Goal: Task Accomplishment & Management: Complete application form

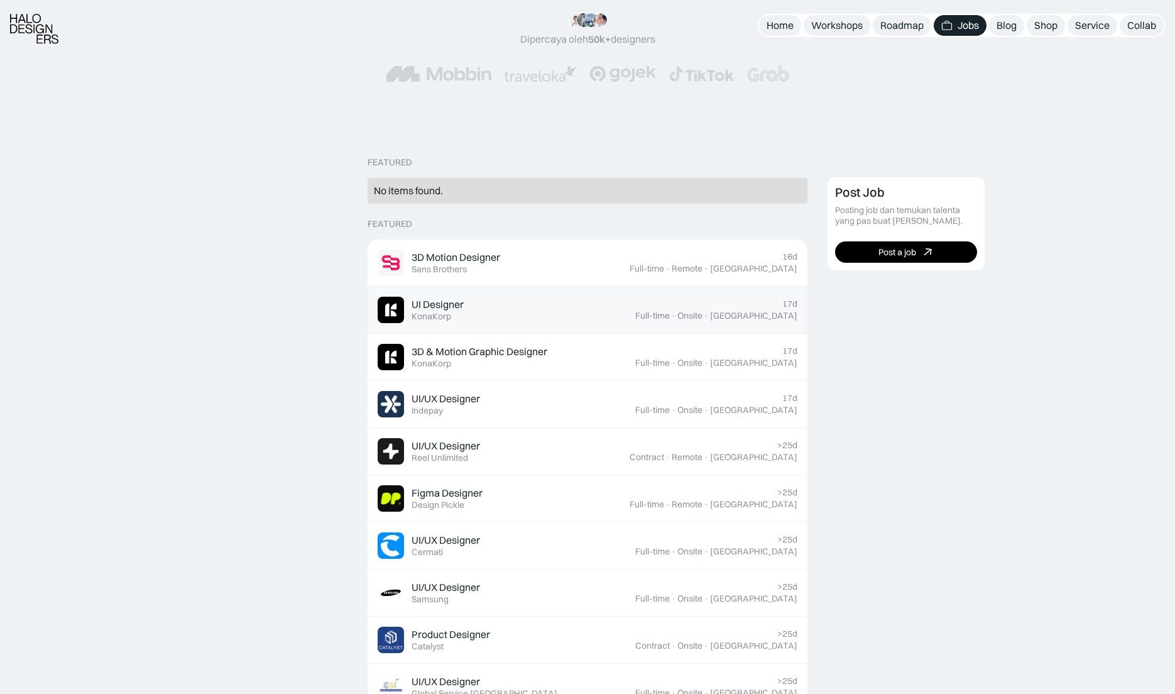
scroll to position [188, 0]
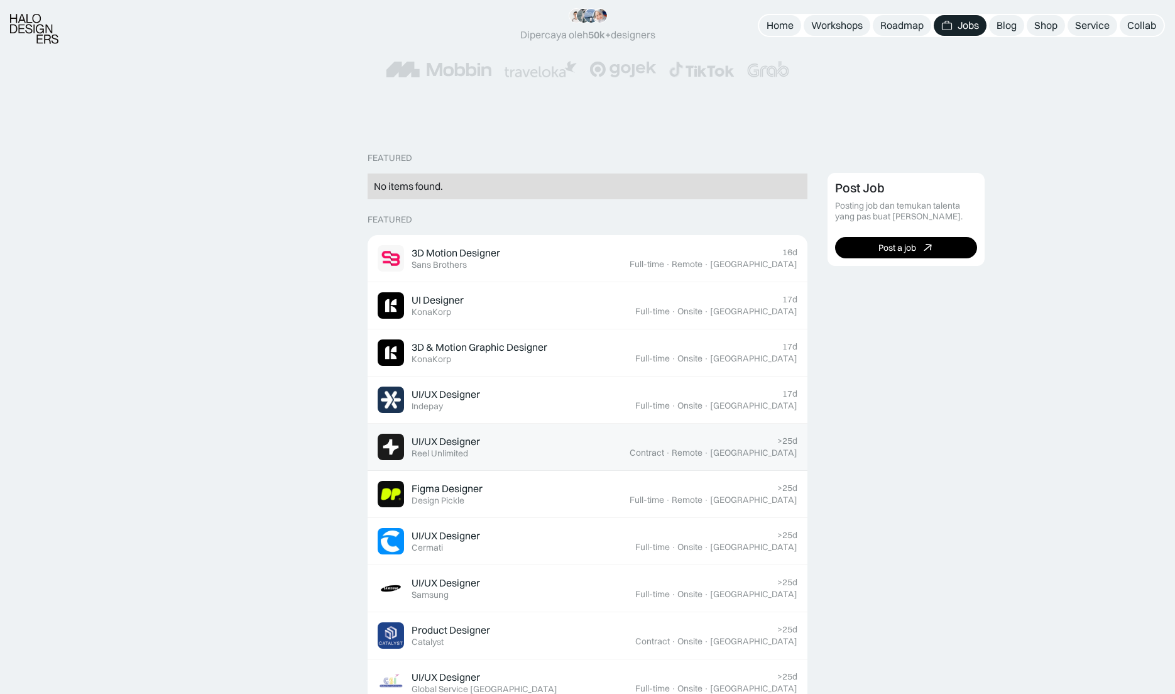
click at [617, 445] on div "UI/UX Designer Featured Reel Unlimited" at bounding box center [504, 446] width 252 height 26
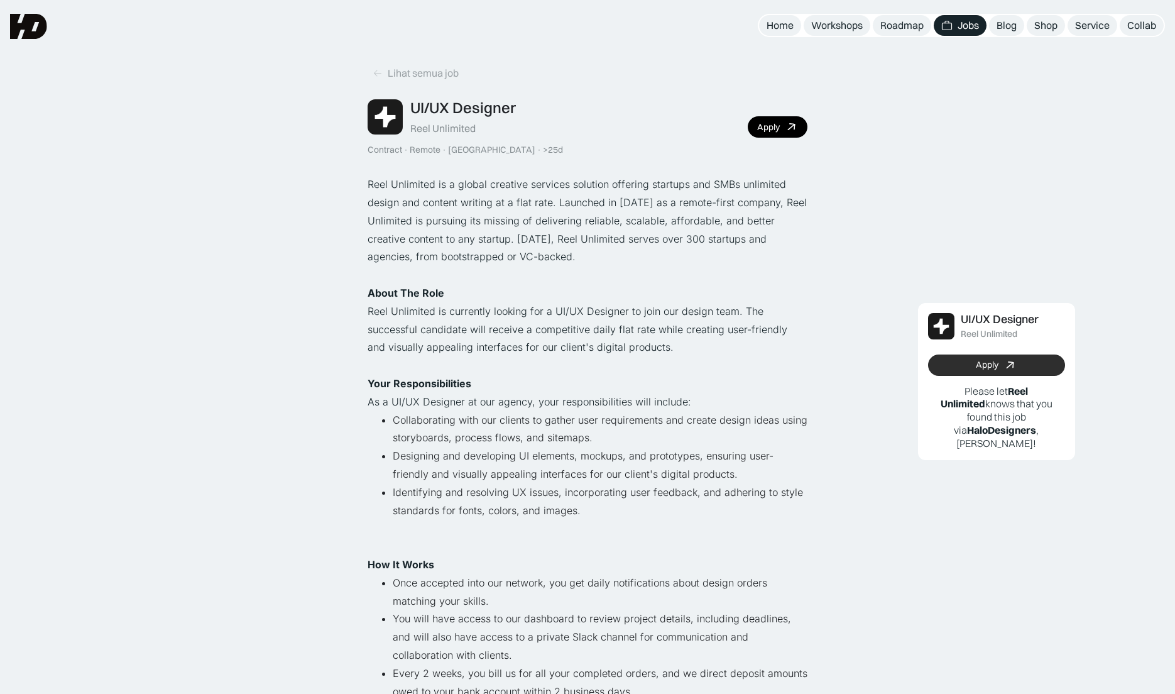
click at [1036, 366] on link "Apply" at bounding box center [996, 364] width 137 height 21
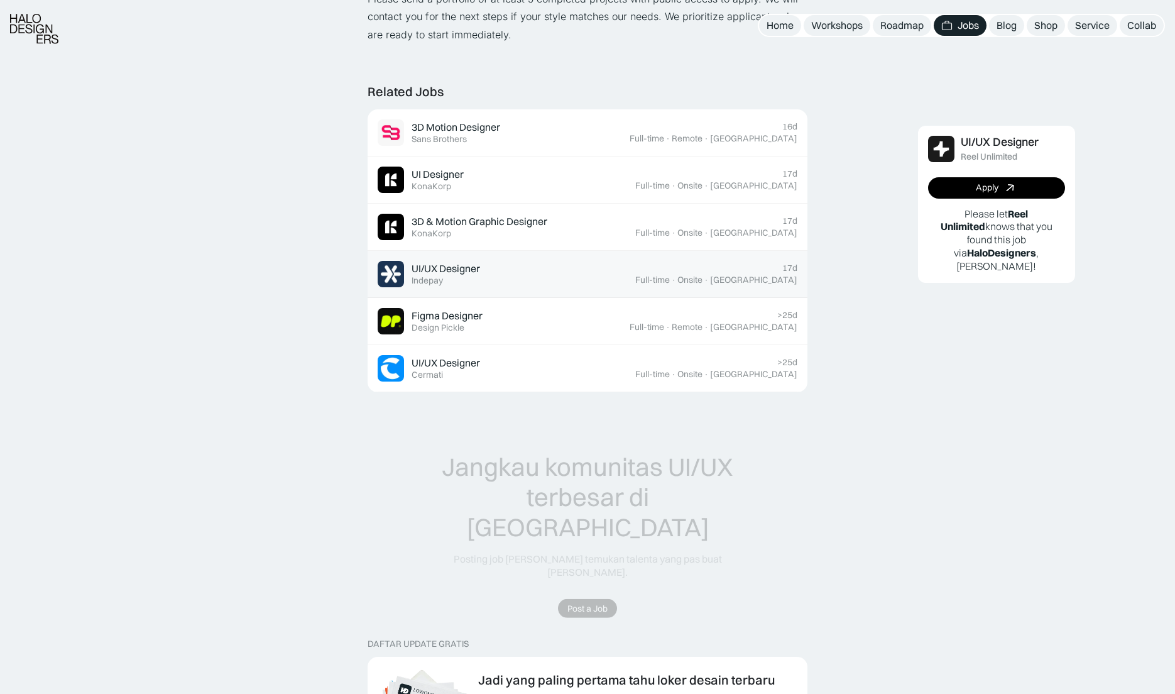
scroll to position [1131, 0]
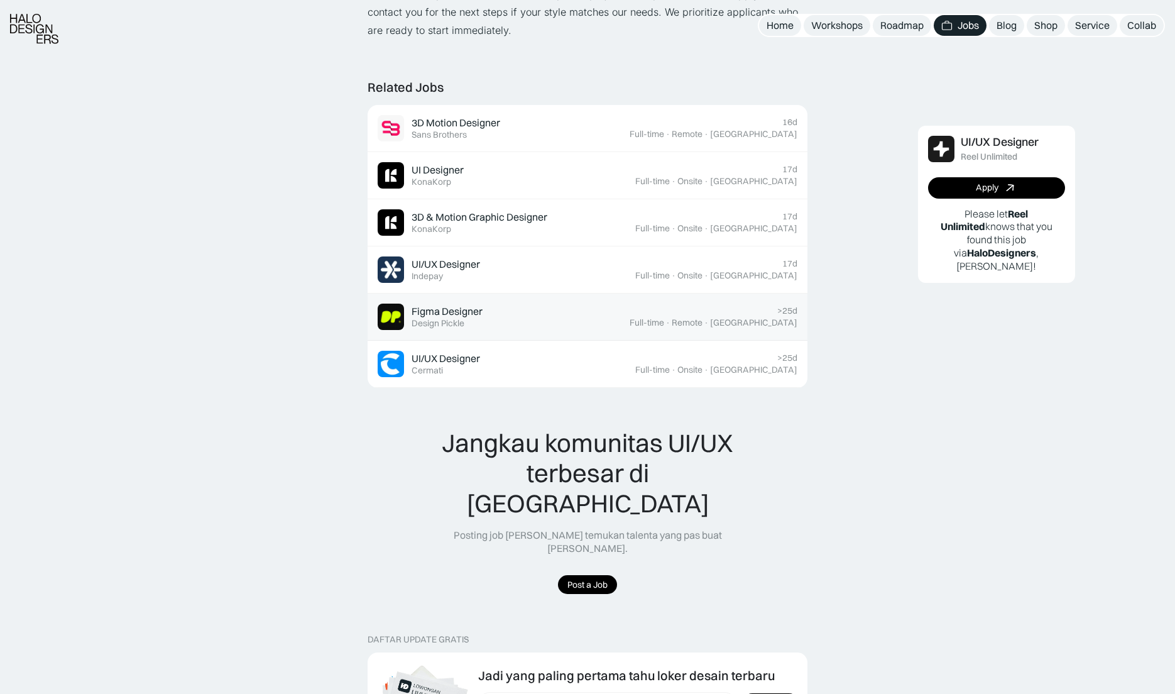
click at [570, 314] on div "Figma Designer Featured Design Pickle" at bounding box center [504, 316] width 252 height 26
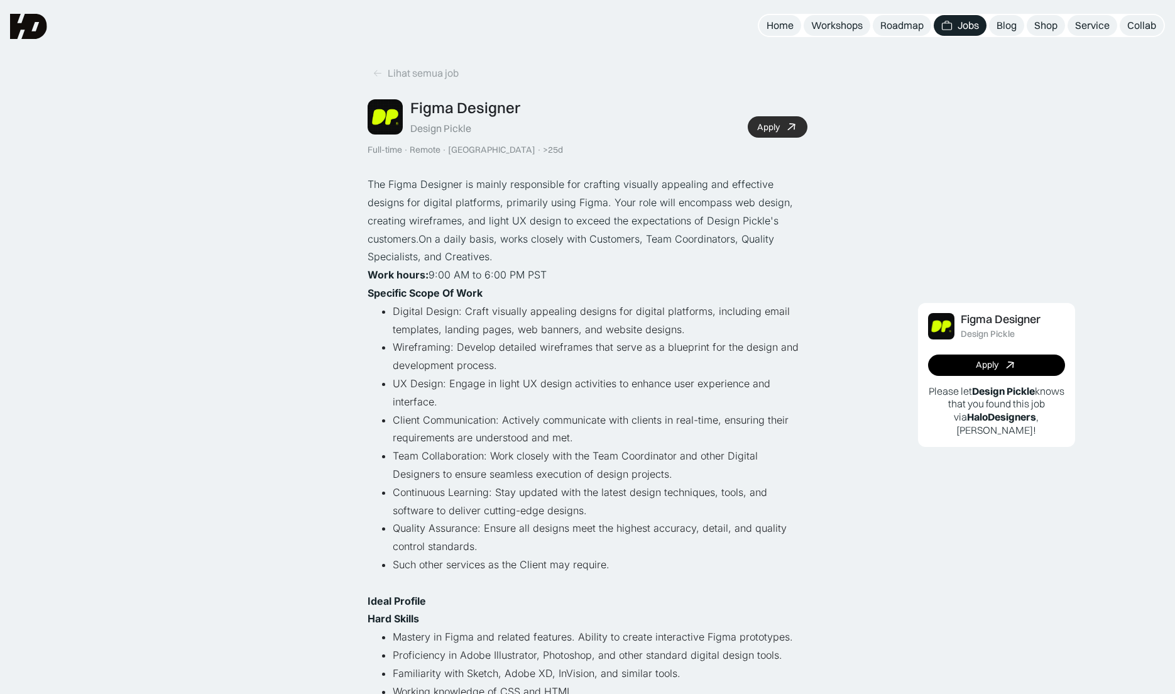
click at [779, 122] on div "Apply" at bounding box center [768, 127] width 23 height 11
